Goal: Information Seeking & Learning: Stay updated

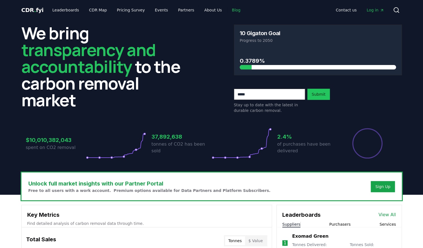
click at [228, 8] on link "Blog" at bounding box center [237, 10] width 18 height 10
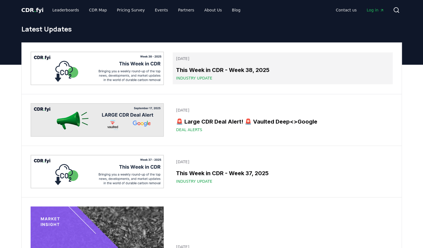
click at [217, 71] on h3 "This Week in CDR - Week 38, 2025" at bounding box center [282, 70] width 213 height 8
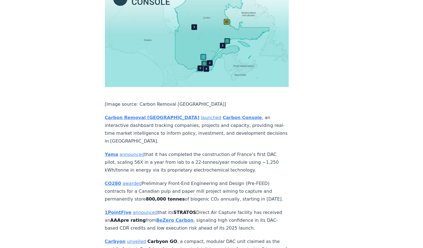
scroll to position [1008, 0]
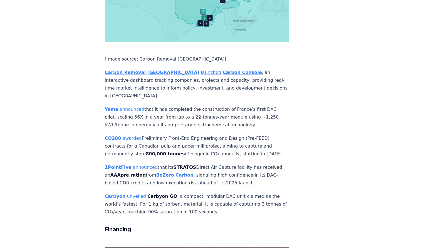
drag, startPoint x: 237, startPoint y: 150, endPoint x: 247, endPoint y: 160, distance: 13.8
drag, startPoint x: 267, startPoint y: 170, endPoint x: 251, endPoint y: 153, distance: 23.8
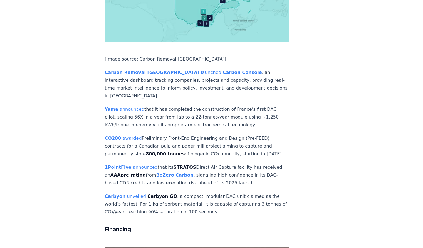
drag, startPoint x: 241, startPoint y: 172, endPoint x: 237, endPoint y: 162, distance: 10.5
drag, startPoint x: 227, startPoint y: 171, endPoint x: 226, endPoint y: 161, distance: 10.6
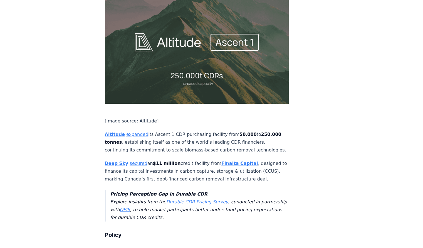
scroll to position [1282, 0]
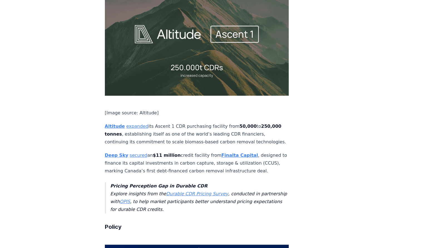
drag, startPoint x: 228, startPoint y: 174, endPoint x: 222, endPoint y: 154, distance: 21.5
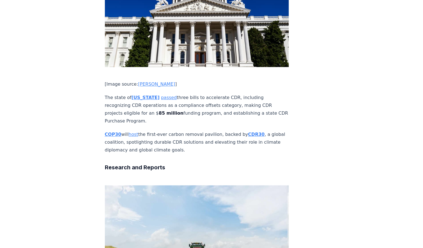
scroll to position [1586, 0]
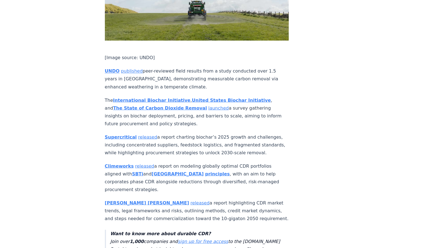
scroll to position [1844, 0]
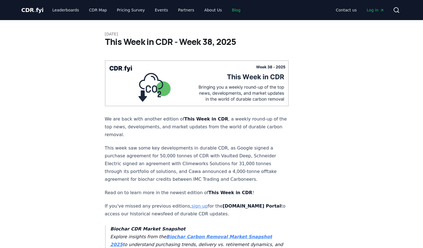
click at [228, 9] on link "Blog" at bounding box center [237, 10] width 18 height 10
click at [228, 11] on link "Blog" at bounding box center [237, 10] width 18 height 10
click at [228, 9] on link "Blog" at bounding box center [237, 10] width 18 height 10
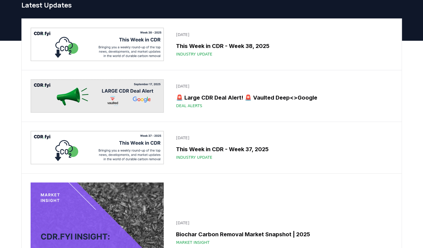
scroll to position [56, 0]
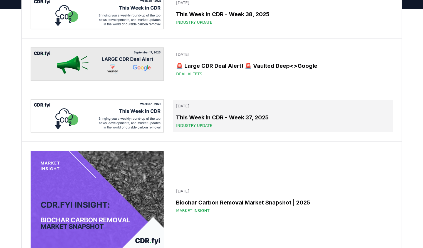
click at [249, 114] on h3 "This Week in CDR - Week 37, 2025" at bounding box center [282, 117] width 213 height 8
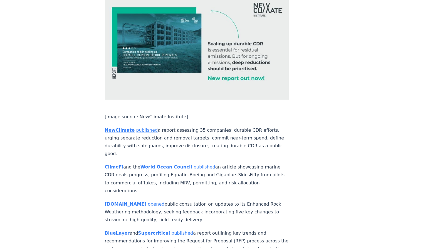
scroll to position [1754, 0]
